Goal: Task Accomplishment & Management: Use online tool/utility

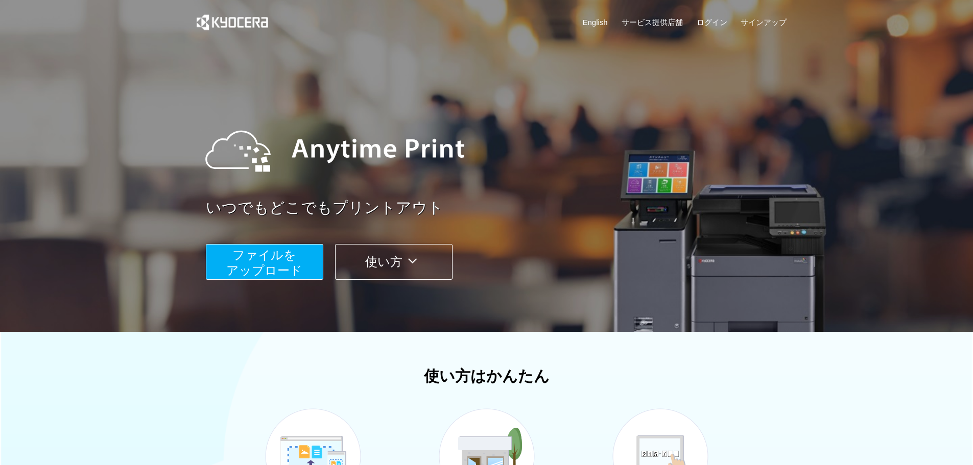
click at [268, 270] on span "ファイルを ​​アップロード" at bounding box center [264, 262] width 76 height 29
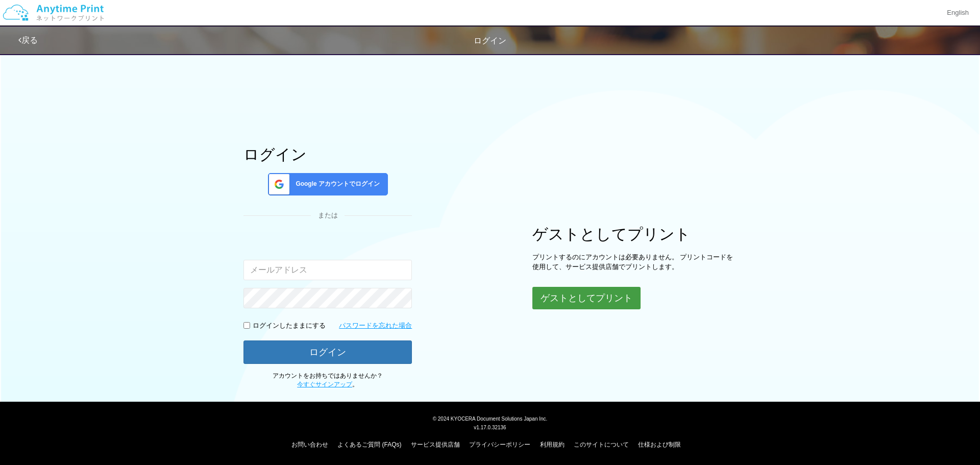
click at [577, 290] on button "ゲストとしてプリント" at bounding box center [586, 298] width 108 height 22
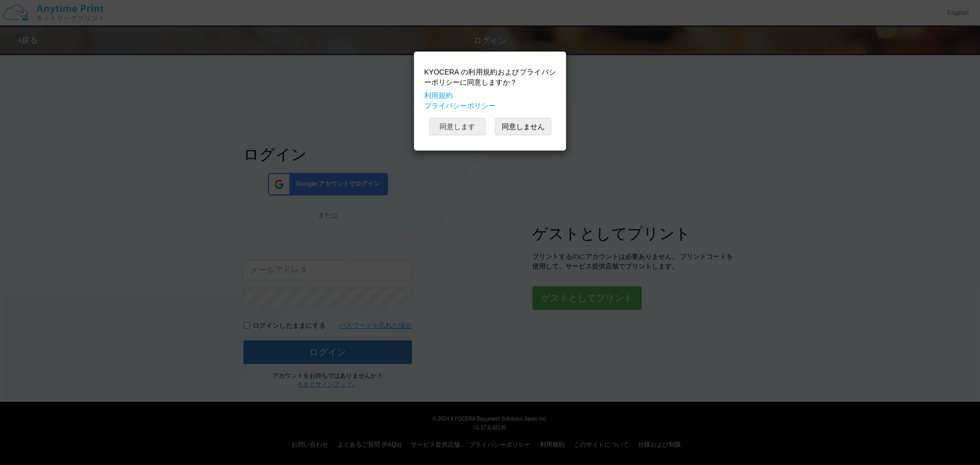
click at [444, 125] on button "同意します" at bounding box center [457, 126] width 56 height 17
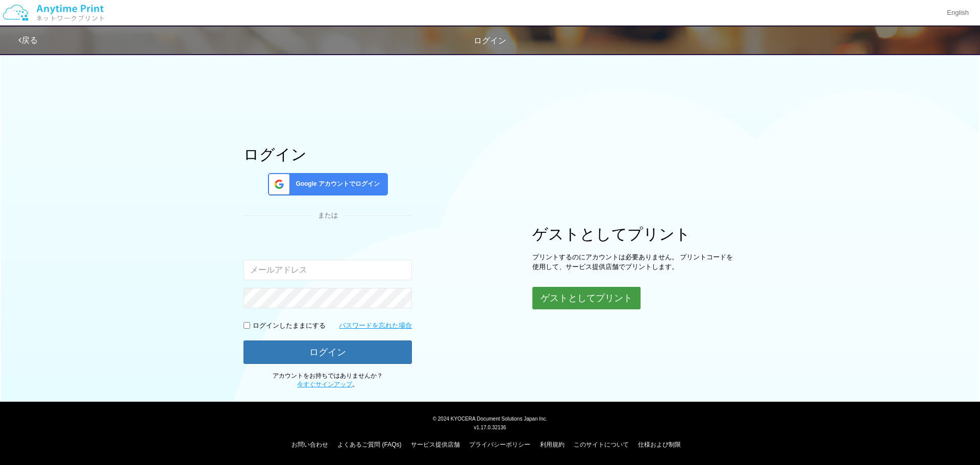
click at [591, 297] on button "ゲストとしてプリント" at bounding box center [586, 298] width 108 height 22
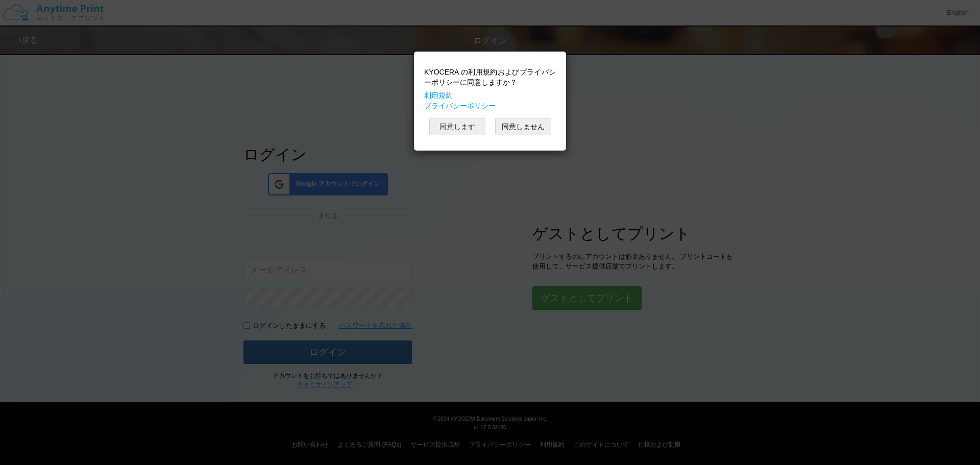
click at [441, 124] on button "同意します" at bounding box center [457, 126] width 56 height 17
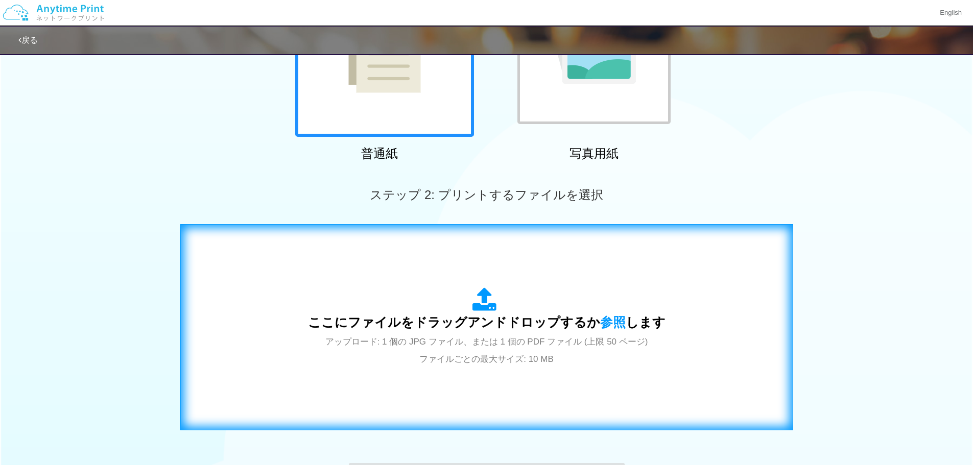
scroll to position [306, 0]
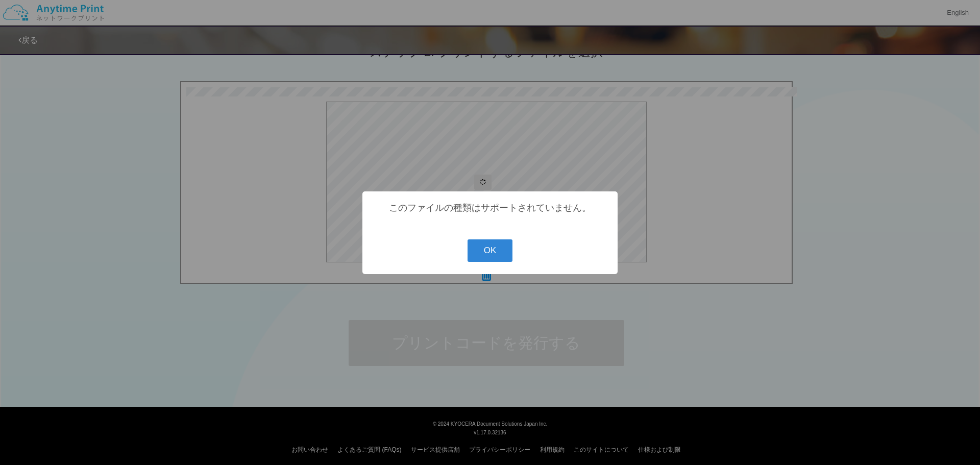
click at [513, 254] on div "? ! i このファイルの種類はサポートされていません。 OK Cancel ×" at bounding box center [489, 232] width 255 height 83
click at [506, 255] on button "OK" at bounding box center [490, 250] width 45 height 22
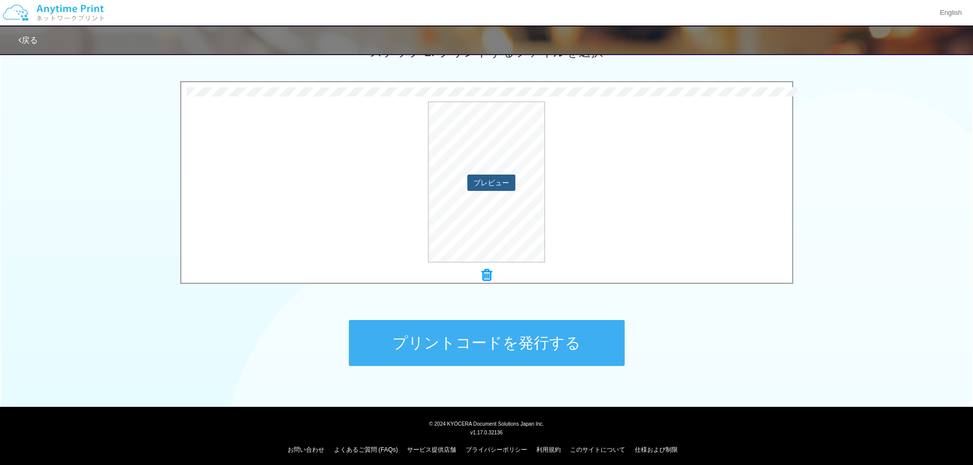
click at [496, 183] on button "プレビュー" at bounding box center [491, 183] width 48 height 16
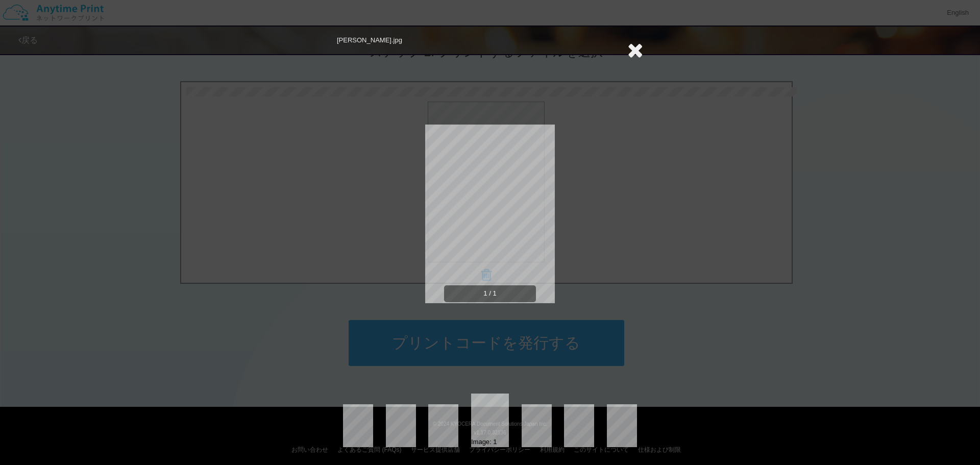
click at [643, 47] on div "[PERSON_NAME].jpg 1 / 1 Image: 1" at bounding box center [490, 232] width 980 height 465
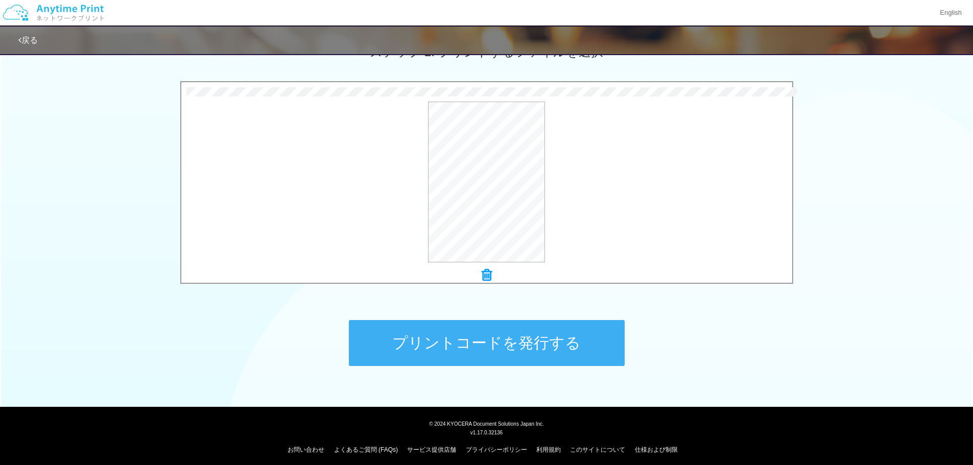
click at [482, 279] on icon at bounding box center [486, 275] width 10 height 13
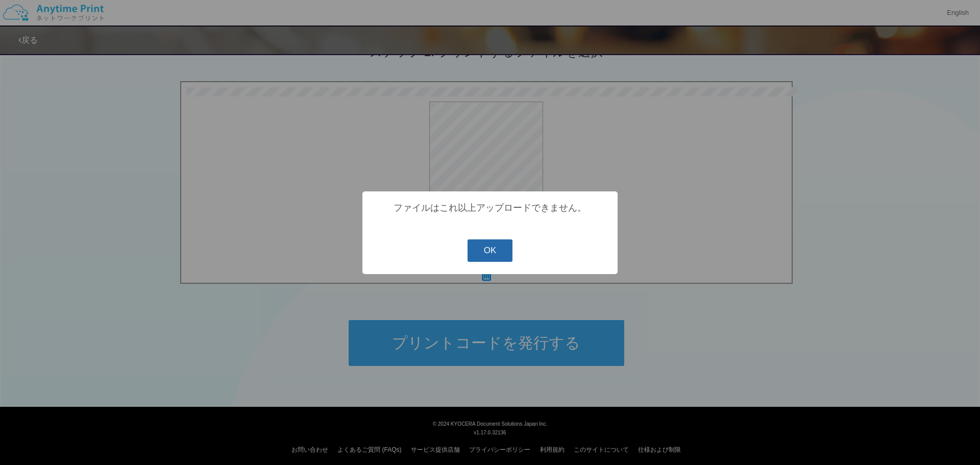
click at [493, 256] on button "OK" at bounding box center [490, 250] width 45 height 22
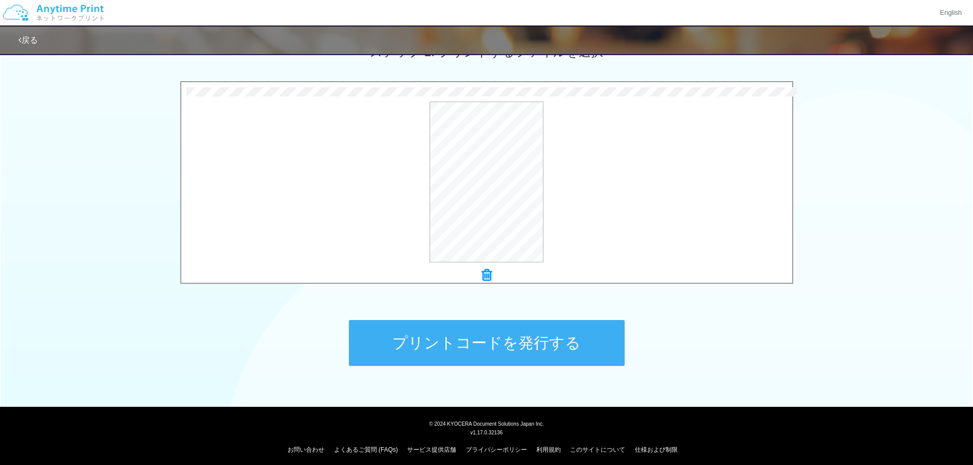
click at [485, 273] on icon at bounding box center [486, 275] width 10 height 13
click at [468, 356] on button "プリントコードを発行する" at bounding box center [487, 343] width 276 height 46
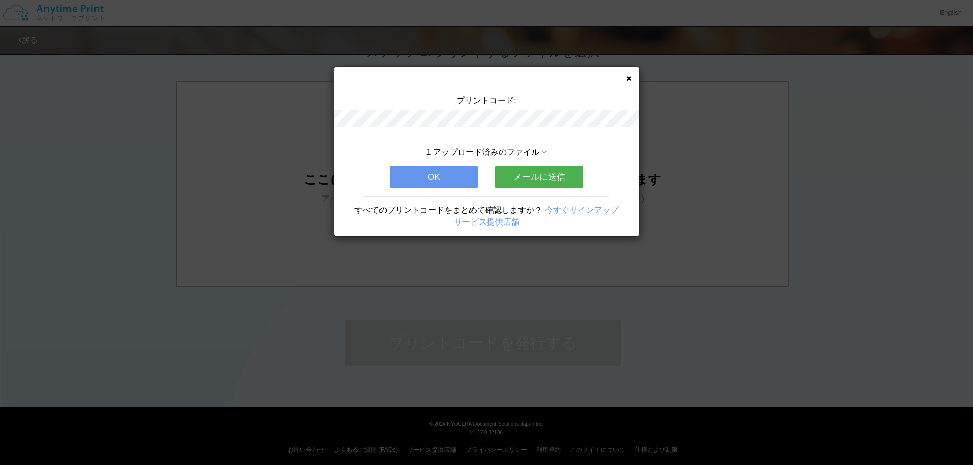
scroll to position [0, 0]
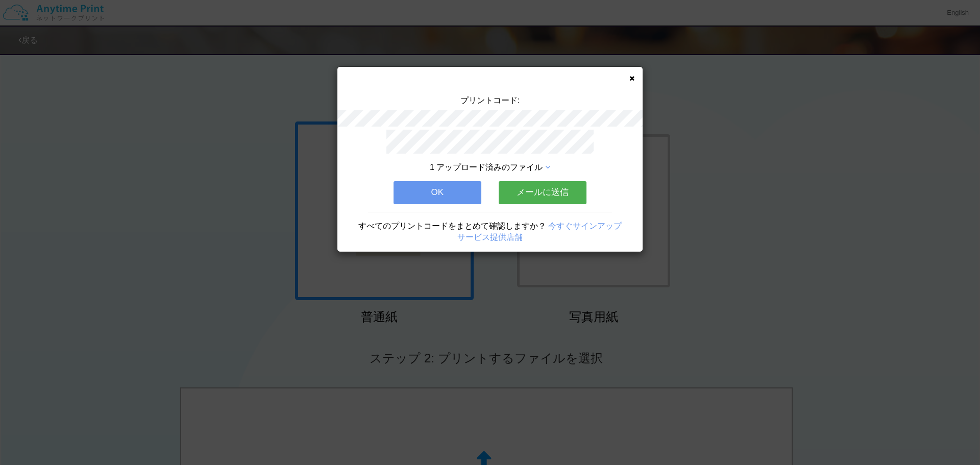
click at [449, 187] on button "OK" at bounding box center [438, 192] width 88 height 22
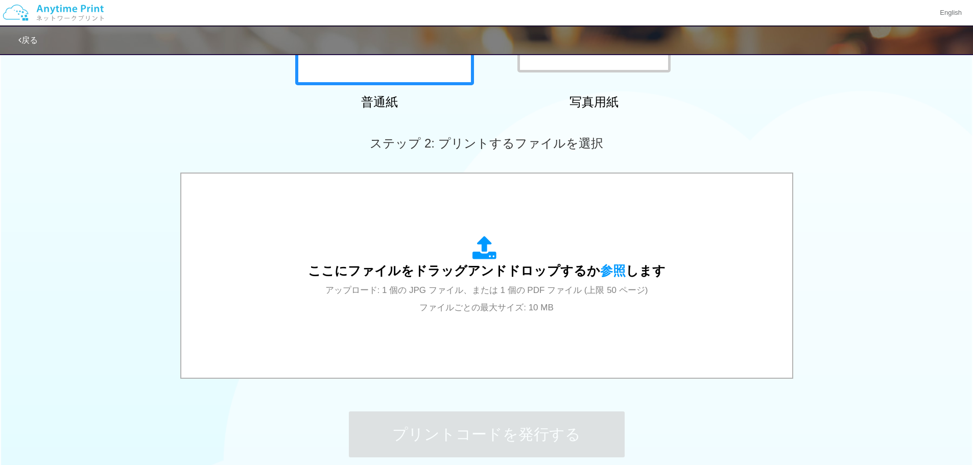
scroll to position [306, 0]
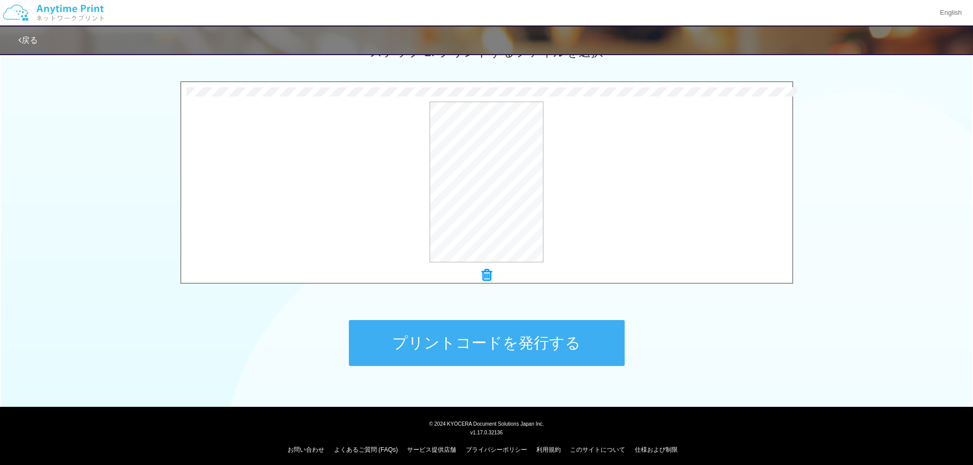
click at [442, 344] on button "プリントコードを発行する" at bounding box center [487, 343] width 276 height 46
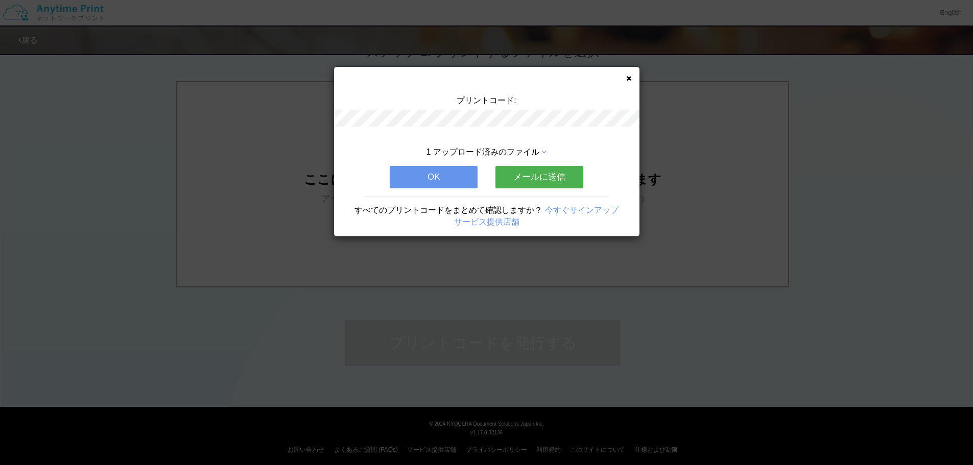
scroll to position [0, 0]
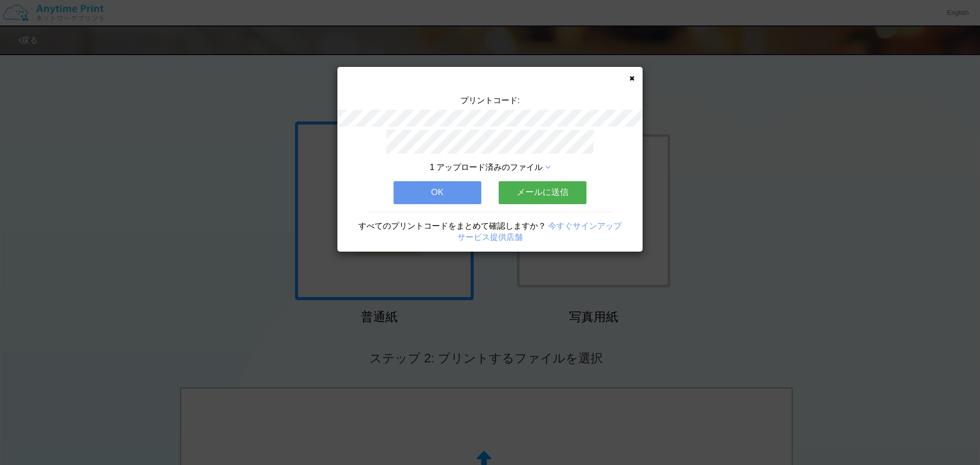
click at [451, 191] on button "OK" at bounding box center [438, 192] width 88 height 22
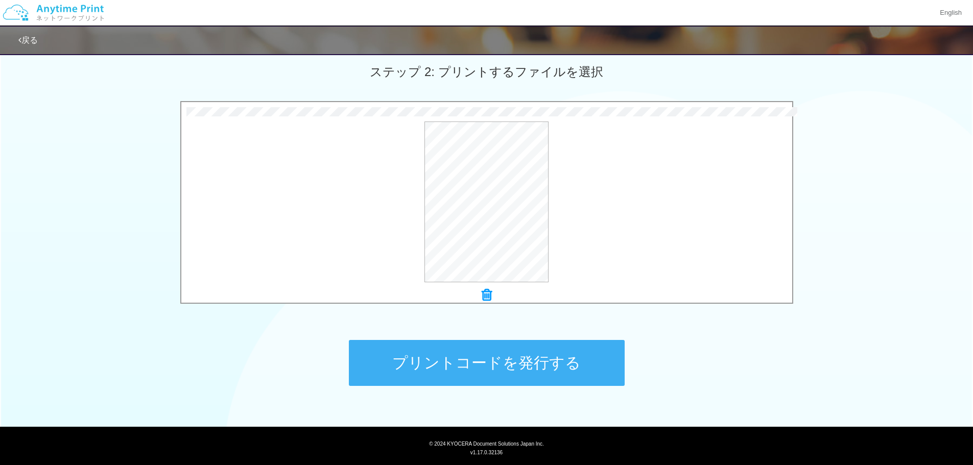
scroll to position [306, 0]
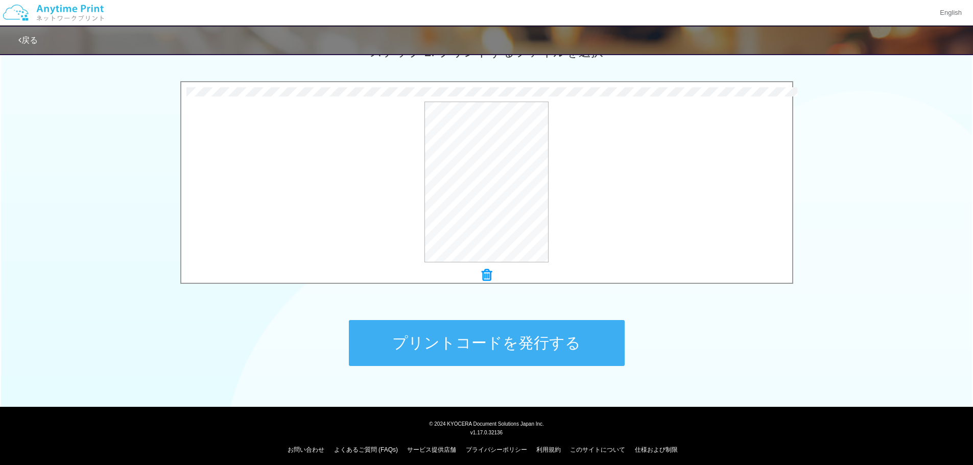
click at [467, 340] on button "プリントコードを発行する" at bounding box center [487, 343] width 276 height 46
